Goal: Check status: Check status

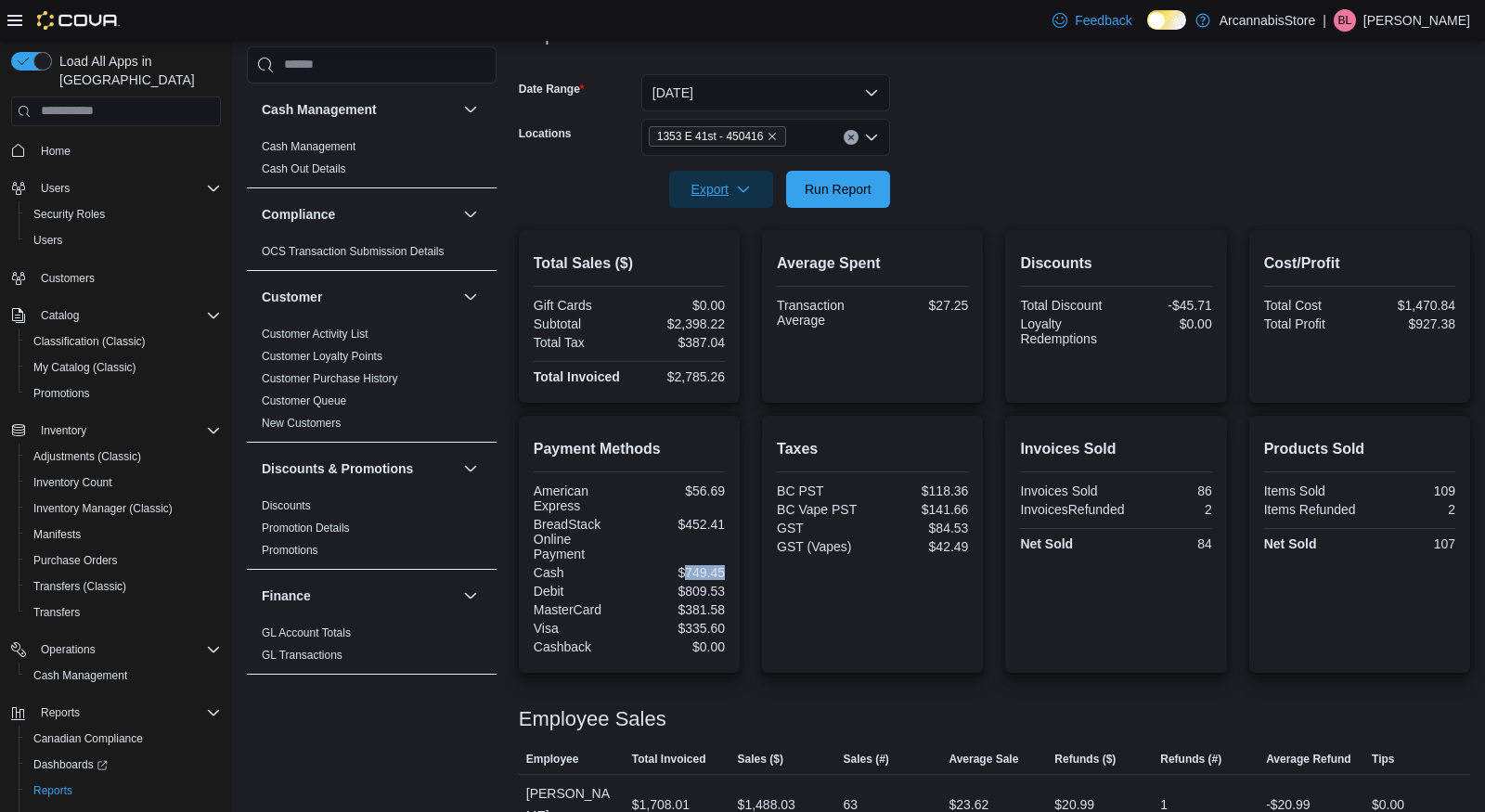
scroll to position [1175, 0]
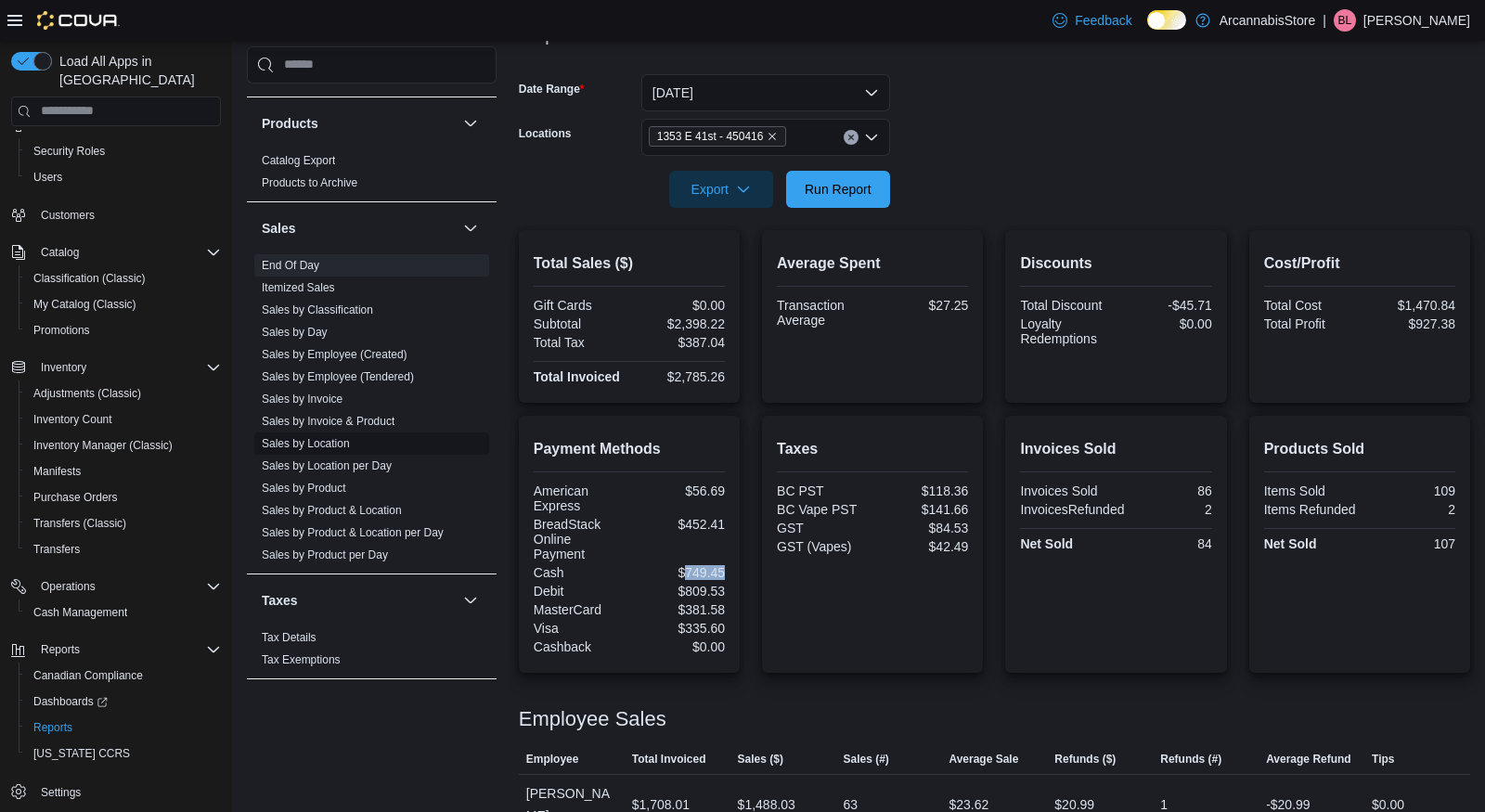
click at [318, 437] on link "Sales by Location" at bounding box center [305, 443] width 88 height 13
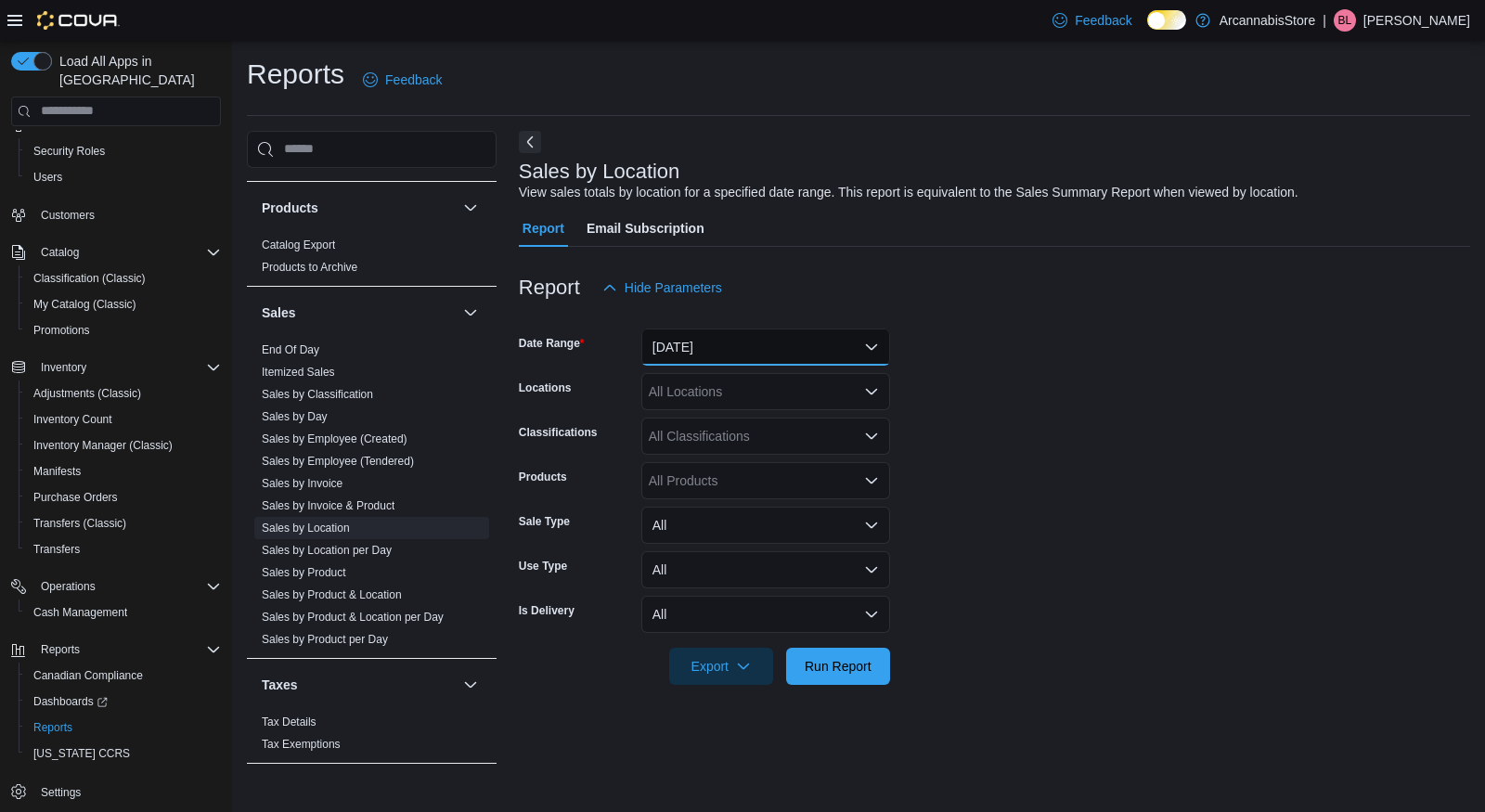
click at [784, 337] on button "[DATE]" at bounding box center [766, 348] width 249 height 38
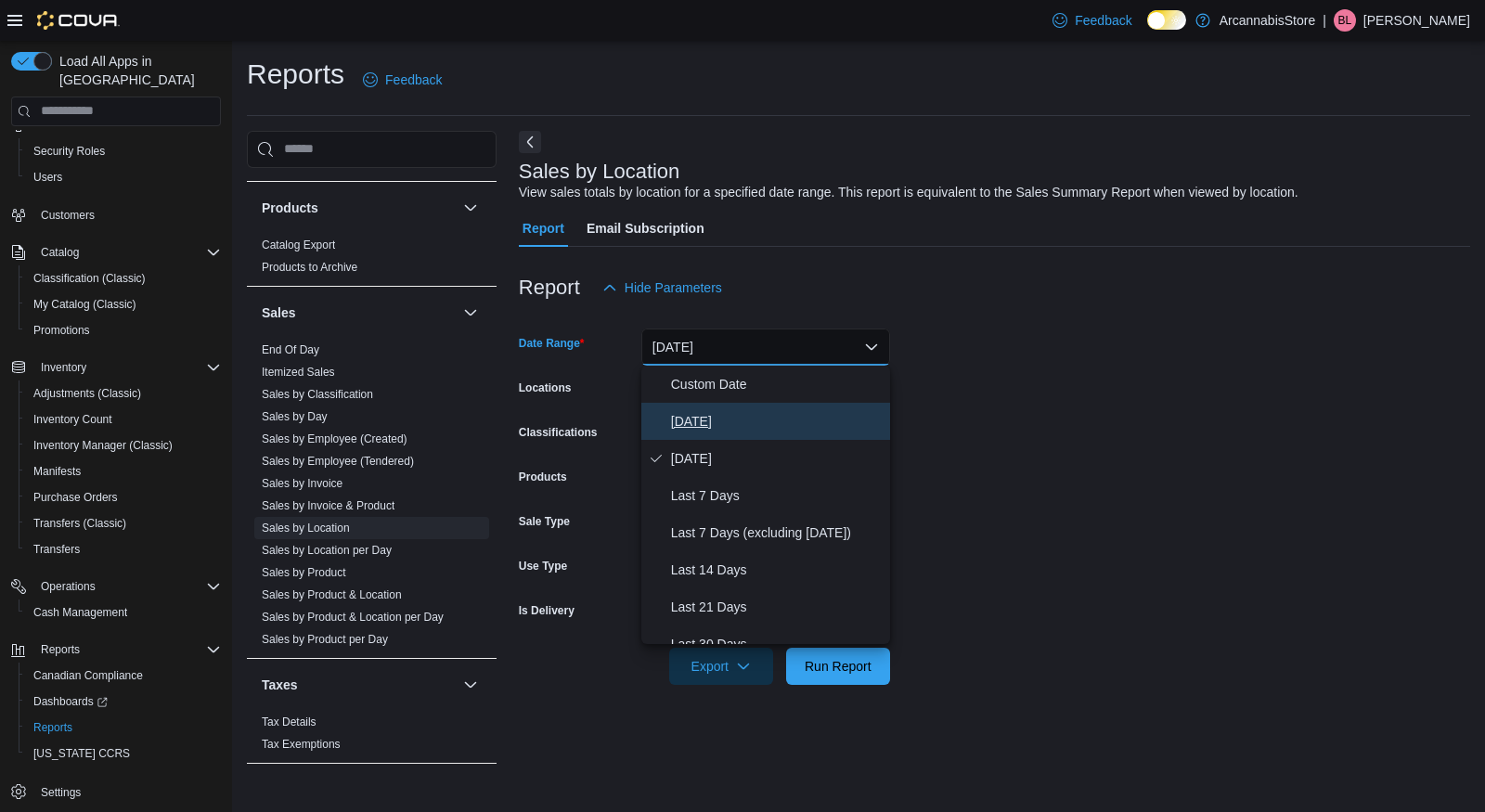
click at [744, 417] on span "[DATE]" at bounding box center [777, 421] width 211 height 23
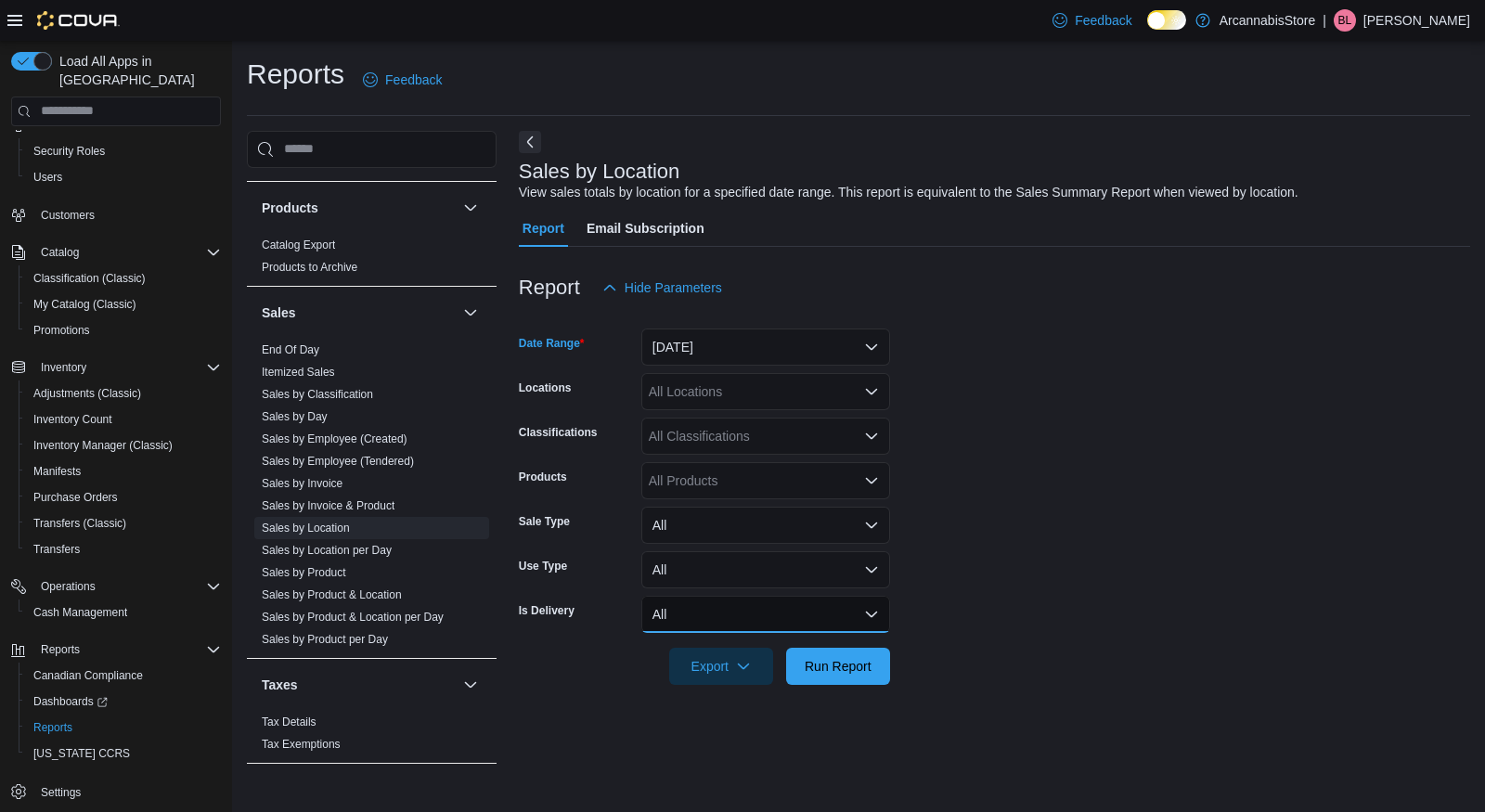
click at [756, 614] on button "All" at bounding box center [766, 614] width 249 height 38
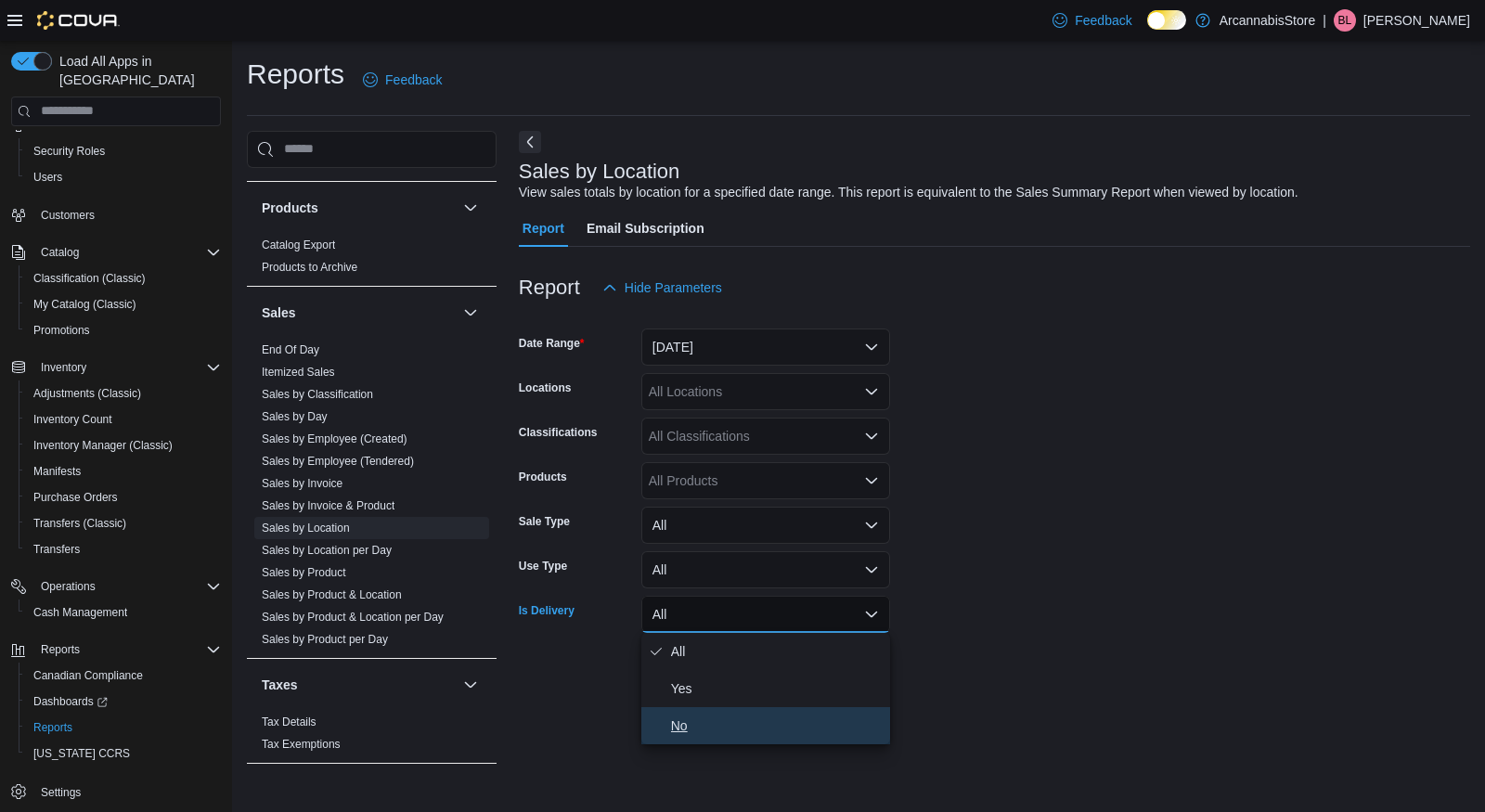
click at [741, 729] on span "No" at bounding box center [777, 725] width 211 height 23
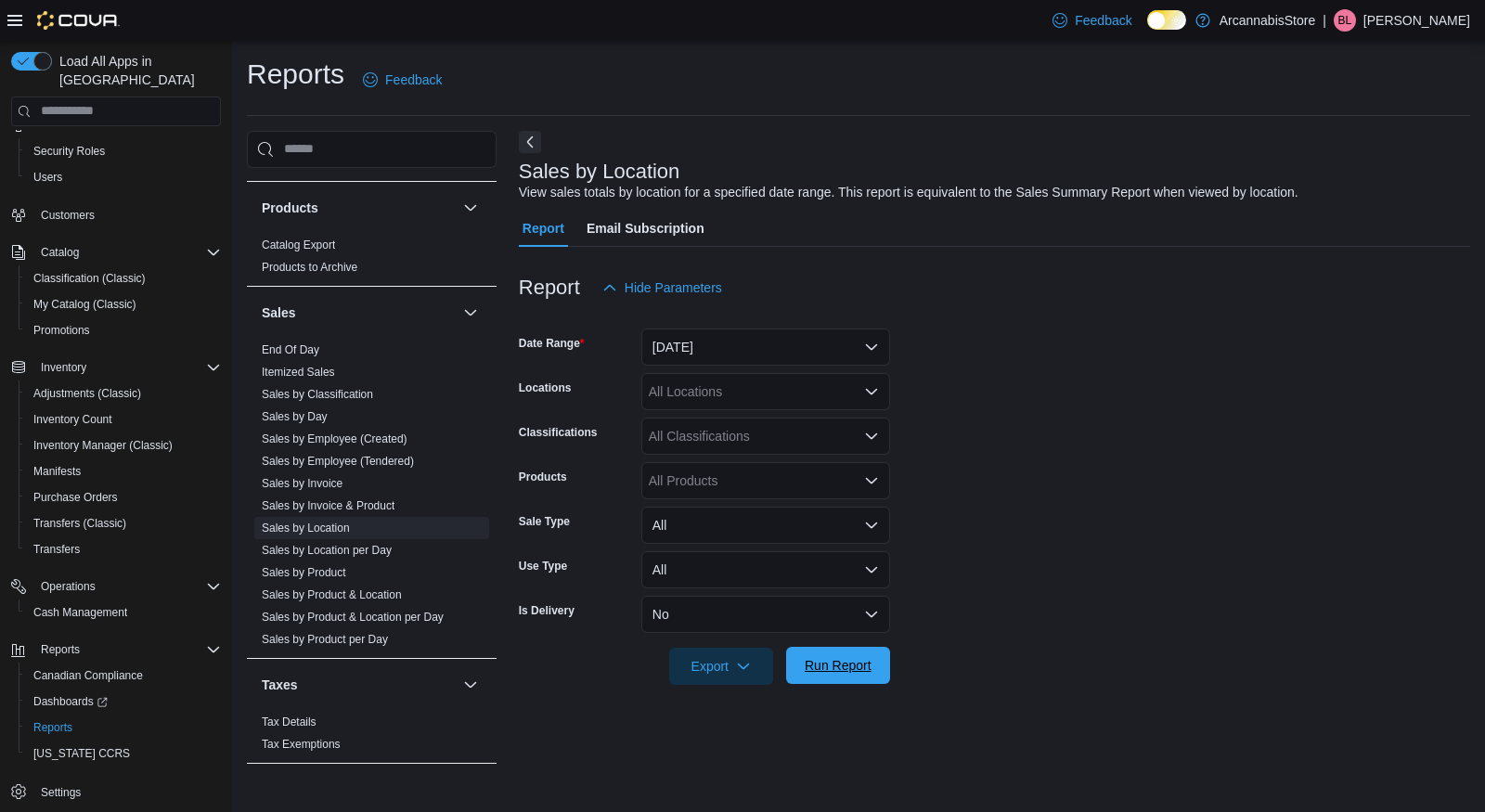
click at [829, 665] on span "Run Report" at bounding box center [838, 665] width 67 height 19
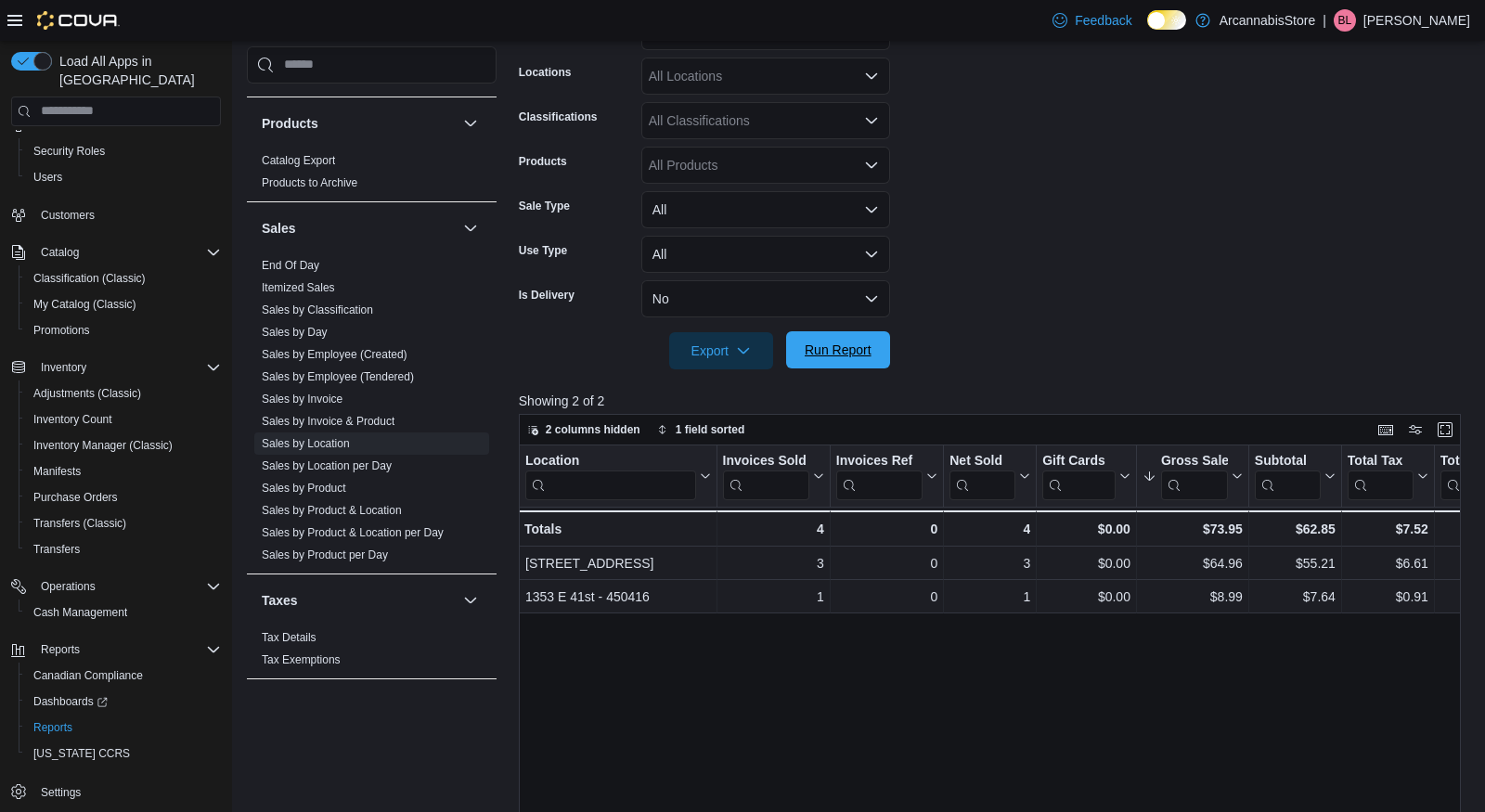
scroll to position [320, 0]
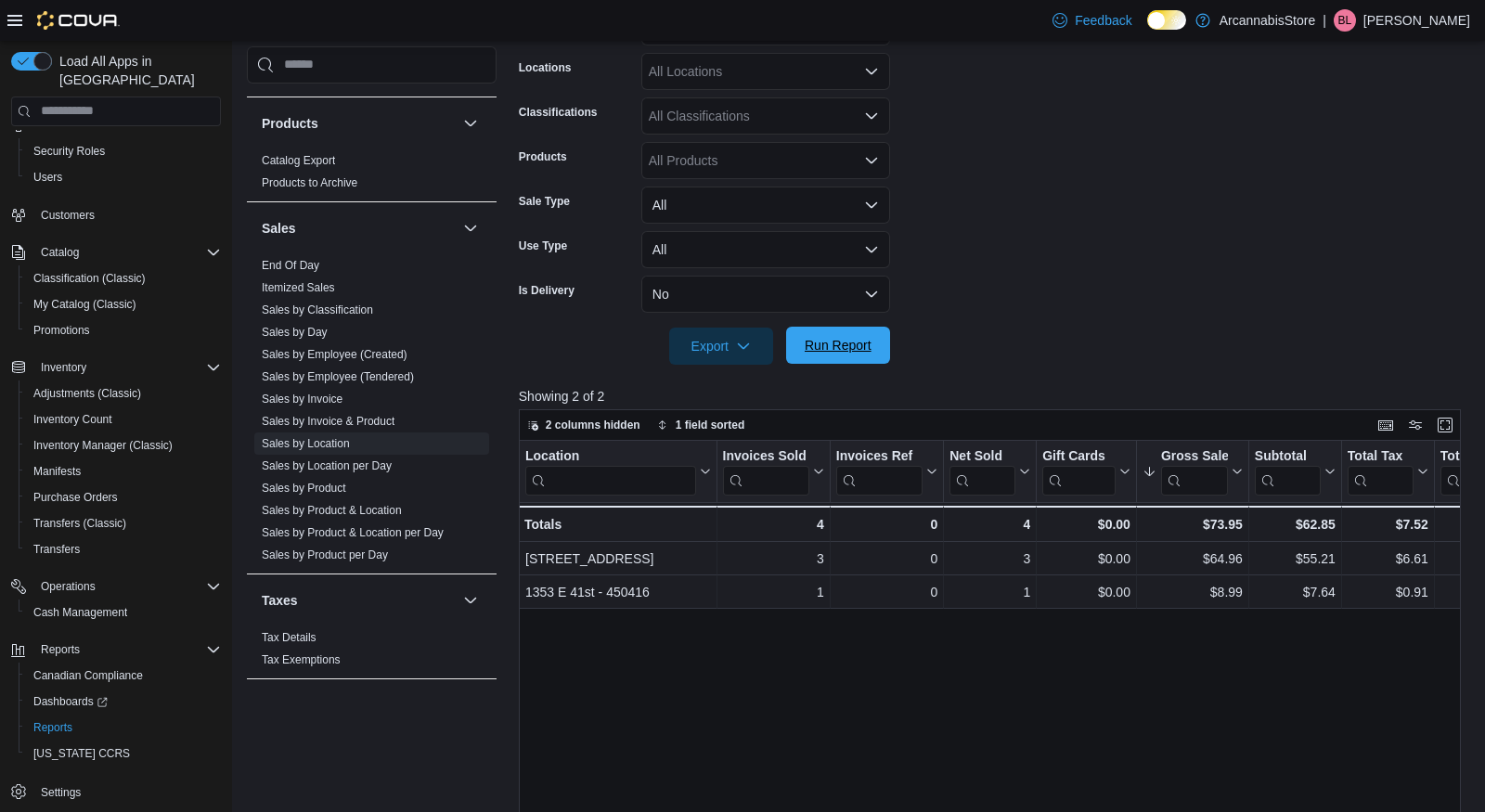
click at [847, 359] on span "Run Report" at bounding box center [838, 346] width 82 height 38
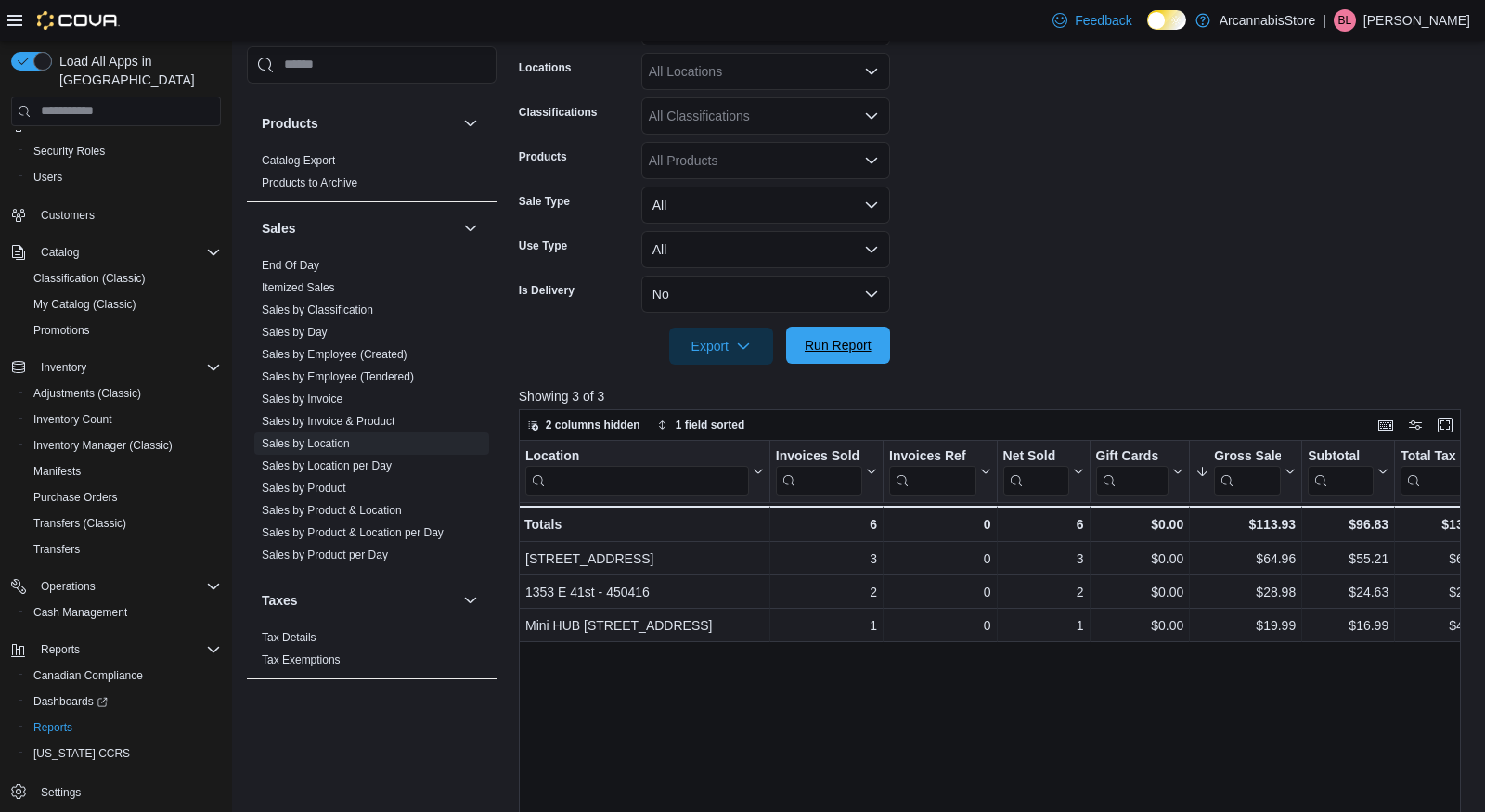
click at [848, 330] on span "Run Report" at bounding box center [838, 346] width 82 height 38
